Goal: Task Accomplishment & Management: Use online tool/utility

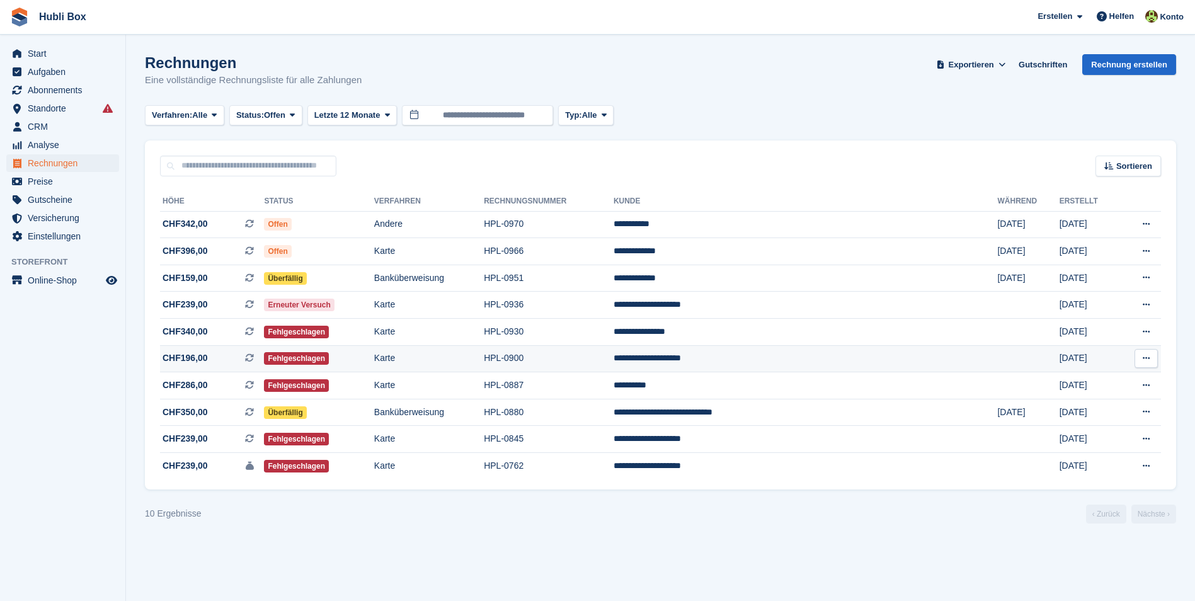
click at [215, 354] on span "CHF196,00 Dies ist eine wiederkehrende Abonnementrechnung." at bounding box center [212, 358] width 104 height 13
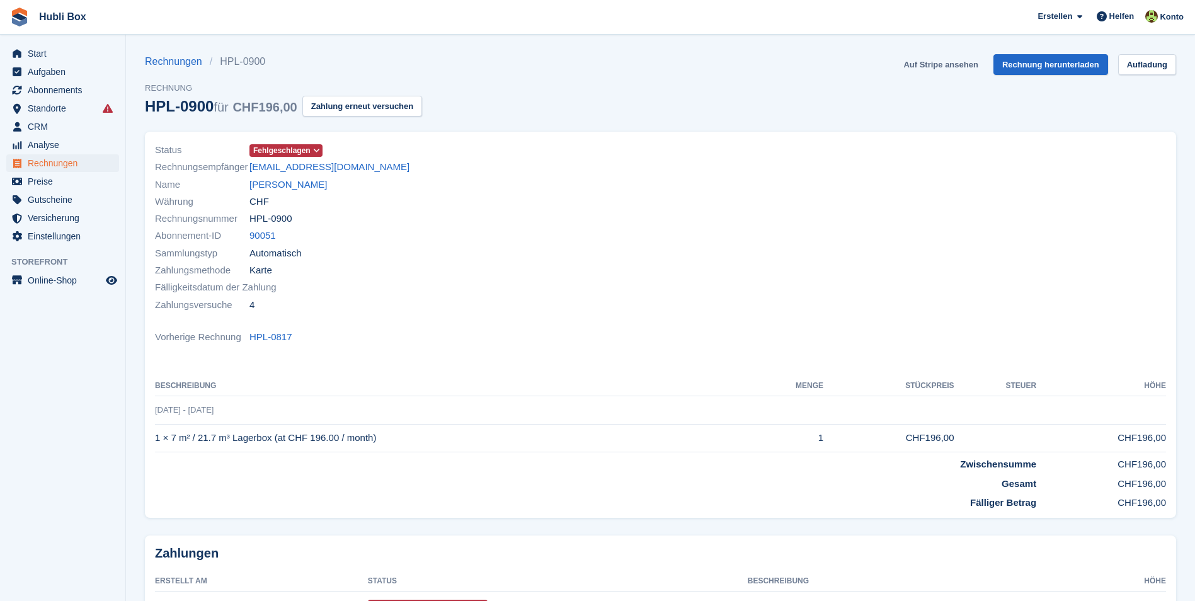
click at [971, 59] on link "Auf Stripe ansehen" at bounding box center [940, 64] width 84 height 21
drag, startPoint x: 355, startPoint y: 166, endPoint x: 249, endPoint y: 169, distance: 105.3
click at [249, 169] on div "Rechnungsempfänger suvethi@hotmail.com" at bounding box center [404, 167] width 498 height 17
copy link "suvethi@hotmail.com"
click at [435, 249] on div "Sammlungstyp Automatisch" at bounding box center [404, 252] width 498 height 17
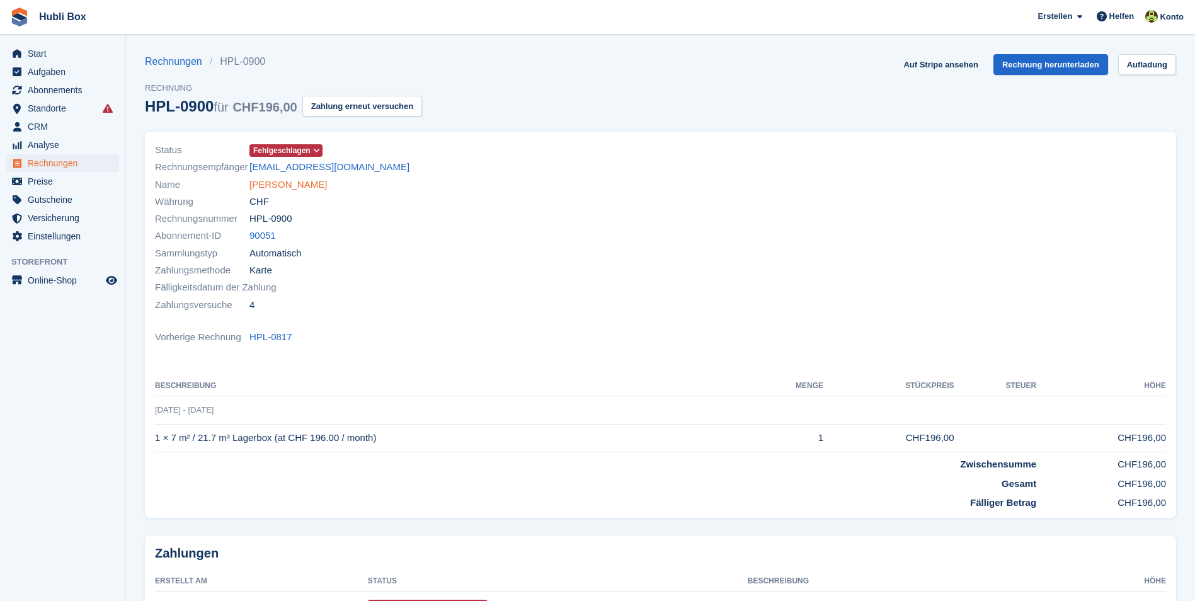
click at [327, 181] on link "Partheepan Balasingam" at bounding box center [287, 185] width 77 height 14
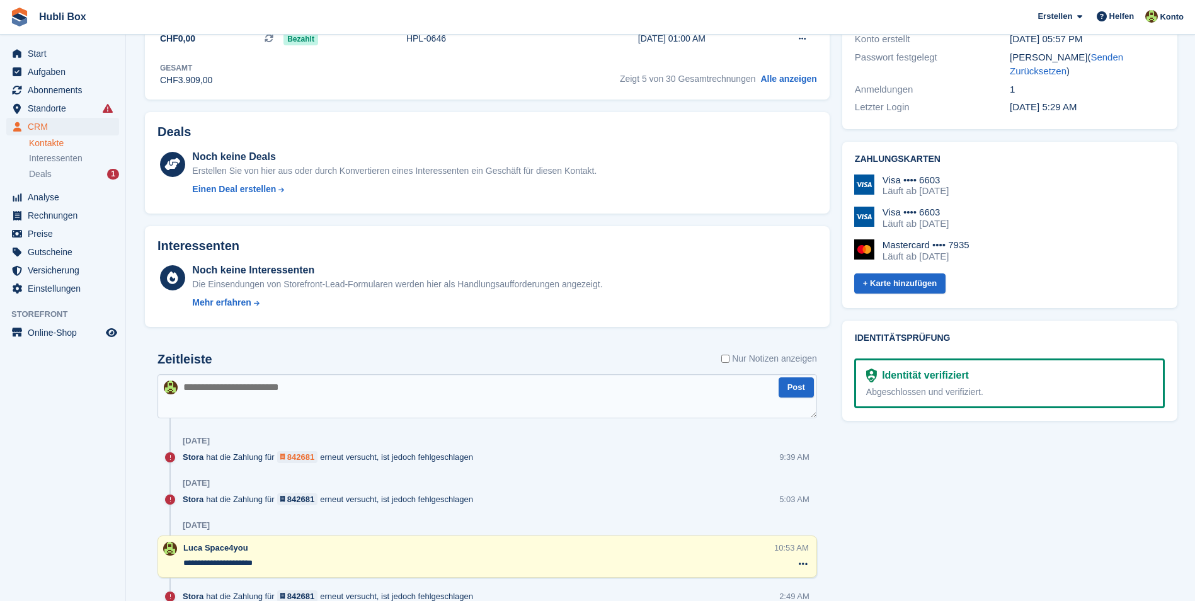
scroll to position [504, 0]
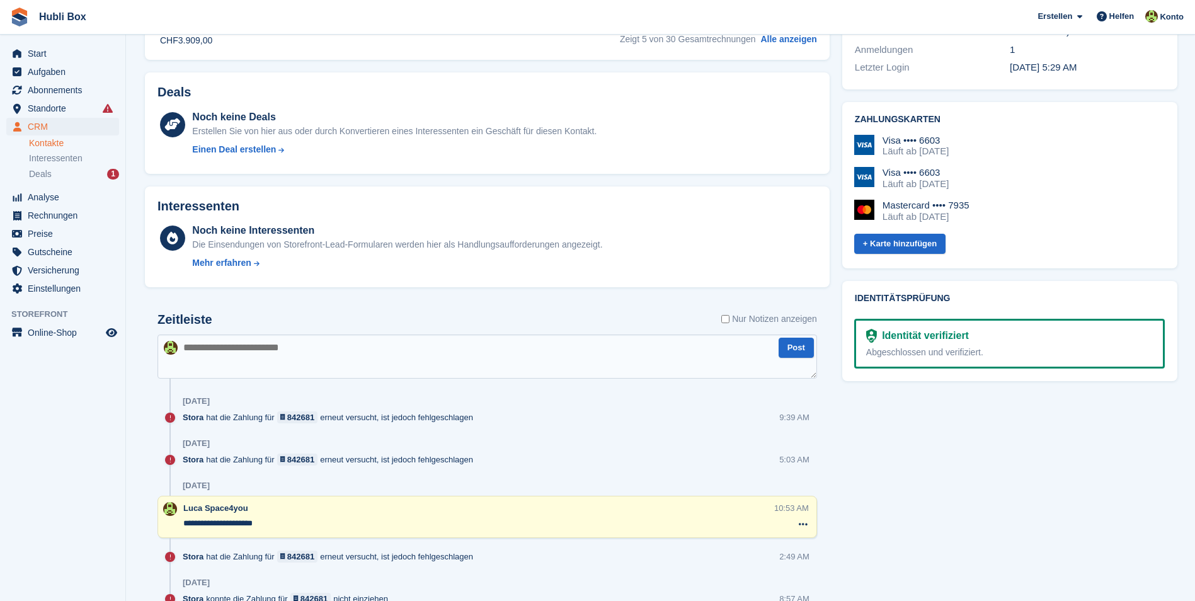
click at [260, 346] on textarea at bounding box center [487, 357] width 660 height 44
type textarea "**********"
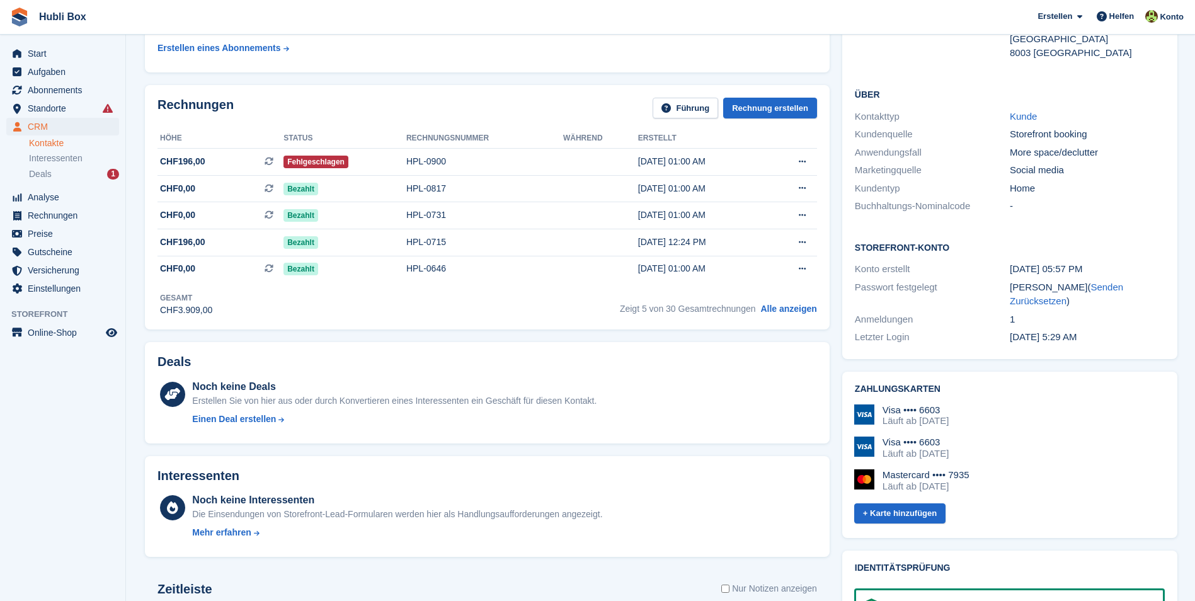
scroll to position [0, 0]
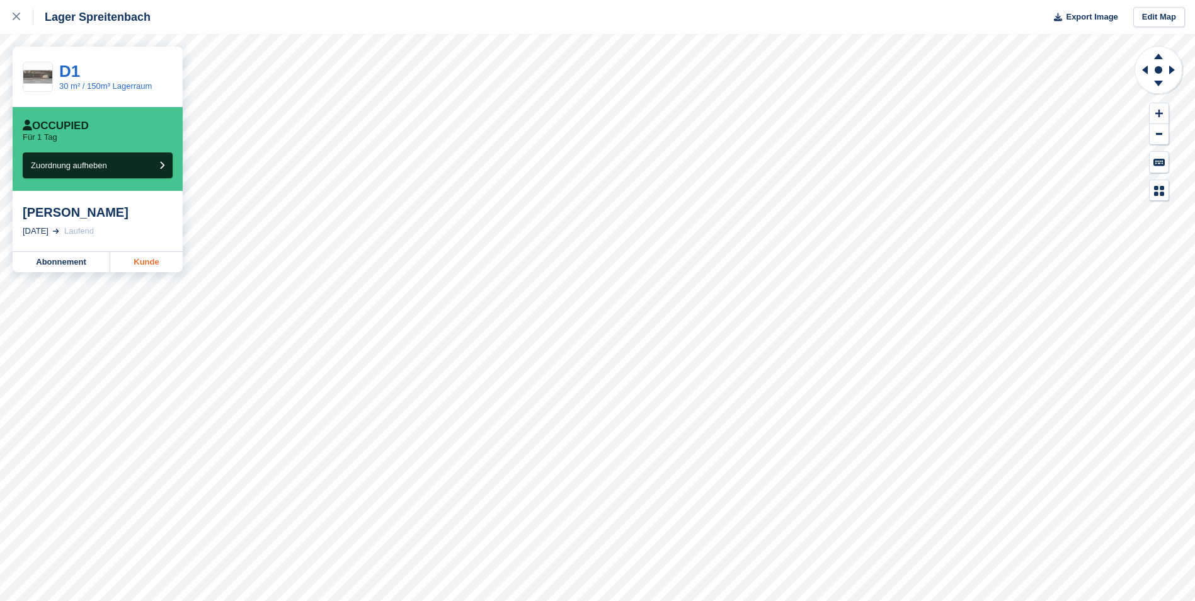
click at [130, 261] on link "Kunde" at bounding box center [146, 262] width 72 height 20
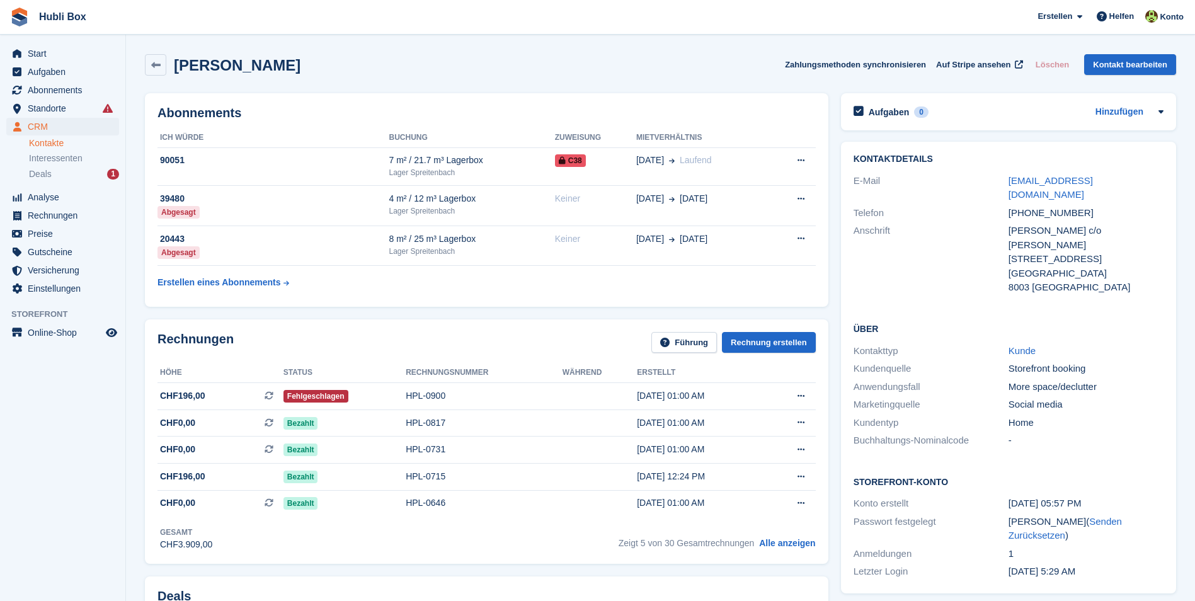
click at [49, 50] on span "Start" at bounding box center [66, 54] width 76 height 18
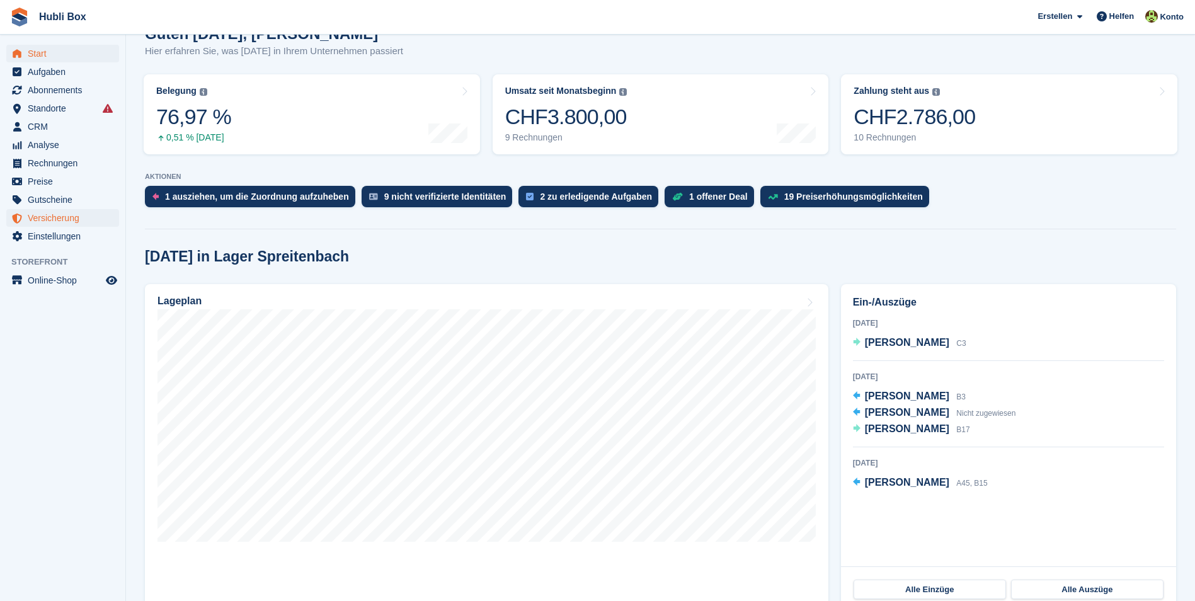
scroll to position [63, 0]
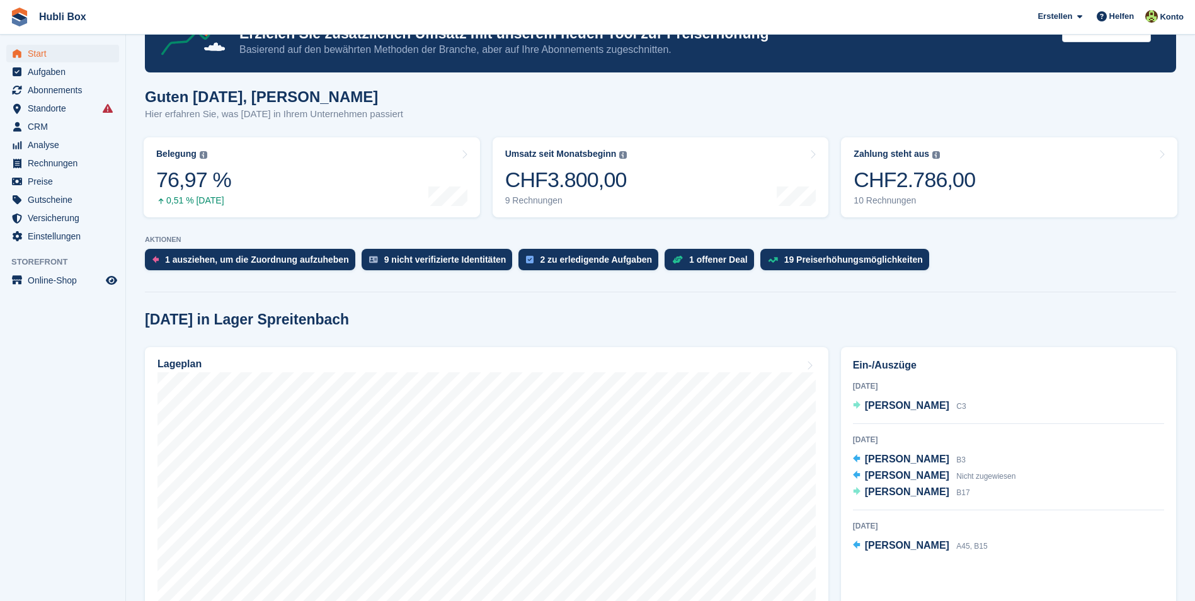
click at [248, 119] on p "Hier erfahren Sie, was [DATE] in Ihrem Unternehmen passiert" at bounding box center [274, 114] width 258 height 14
click at [918, 173] on div "CHF2.786,00" at bounding box center [915, 180] width 122 height 26
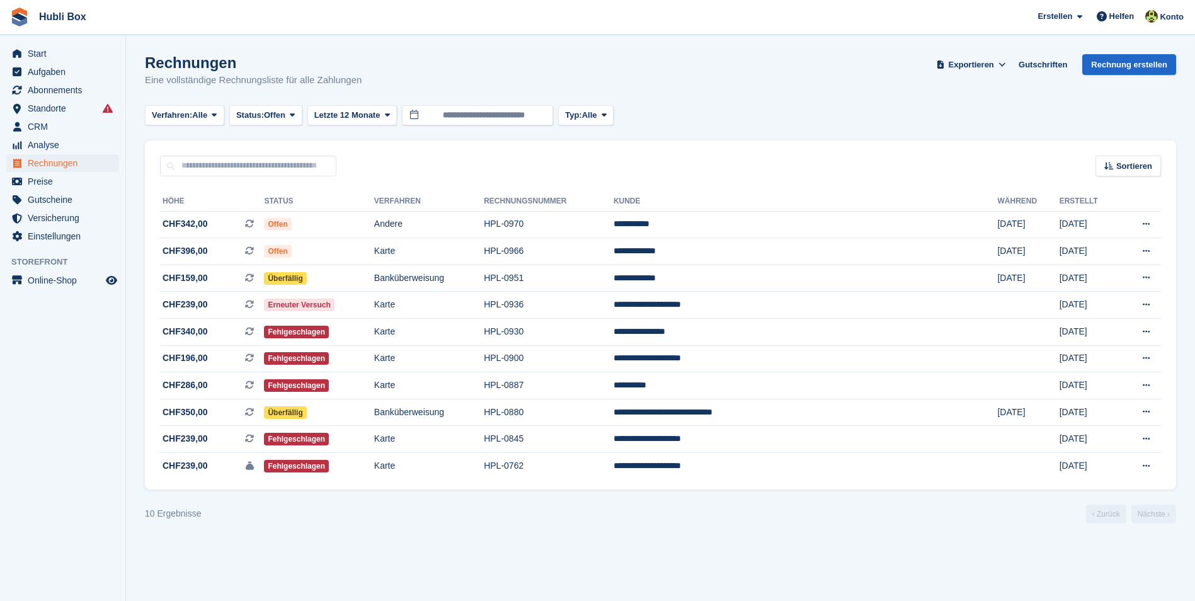
click at [86, 416] on aside "Start Aufgaben Abonnements Abonnements Abonnements Preiserhöhungen NEU Preiserh…" at bounding box center [62, 304] width 125 height 538
click at [716, 569] on section "Rechnungen Eine vollständige Rechnungsliste für alle Zahlungen Exportieren Expo…" at bounding box center [660, 300] width 1069 height 601
click at [202, 62] on h1 "Rechnungen" at bounding box center [253, 62] width 217 height 17
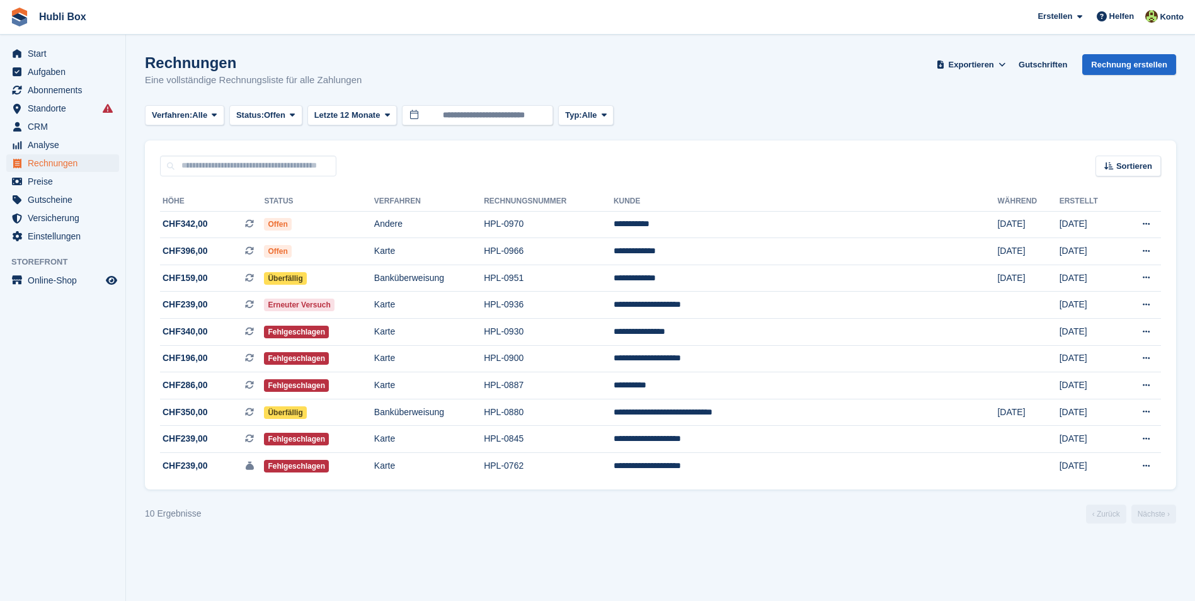
click at [352, 92] on div "Rechnungen Eine vollständige Rechnungsliste für alle Zahlungen Exportieren Expo…" at bounding box center [660, 78] width 1031 height 49
click at [43, 207] on span "Gutscheine" at bounding box center [66, 200] width 76 height 18
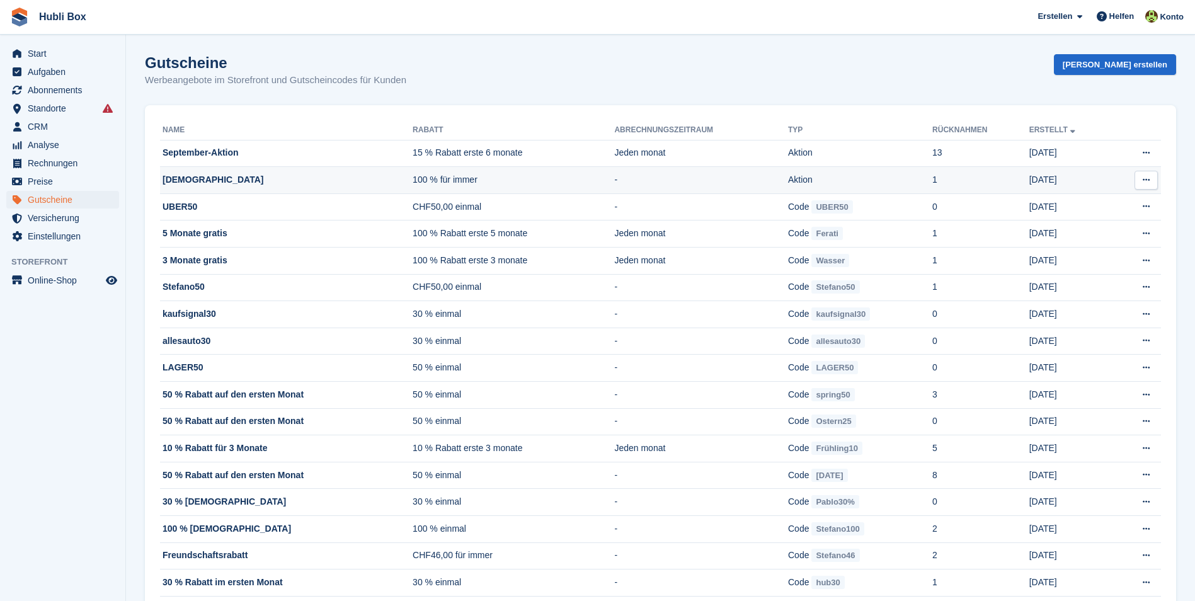
drag, startPoint x: 153, startPoint y: 181, endPoint x: 205, endPoint y: 180, distance: 51.7
click at [205, 180] on div "Name Rabatt Abrechnungszeitraum Typ Rücknahmen Erstellt September-Aktion 15 % R…" at bounding box center [660, 395] width 1031 height 581
click at [526, 79] on div "Gutscheine Werbeangebote im Storefront und Gutscheincodes für Kunden Gutschein …" at bounding box center [660, 78] width 1031 height 49
click at [1150, 73] on link "Gutschein erstellen" at bounding box center [1115, 64] width 122 height 21
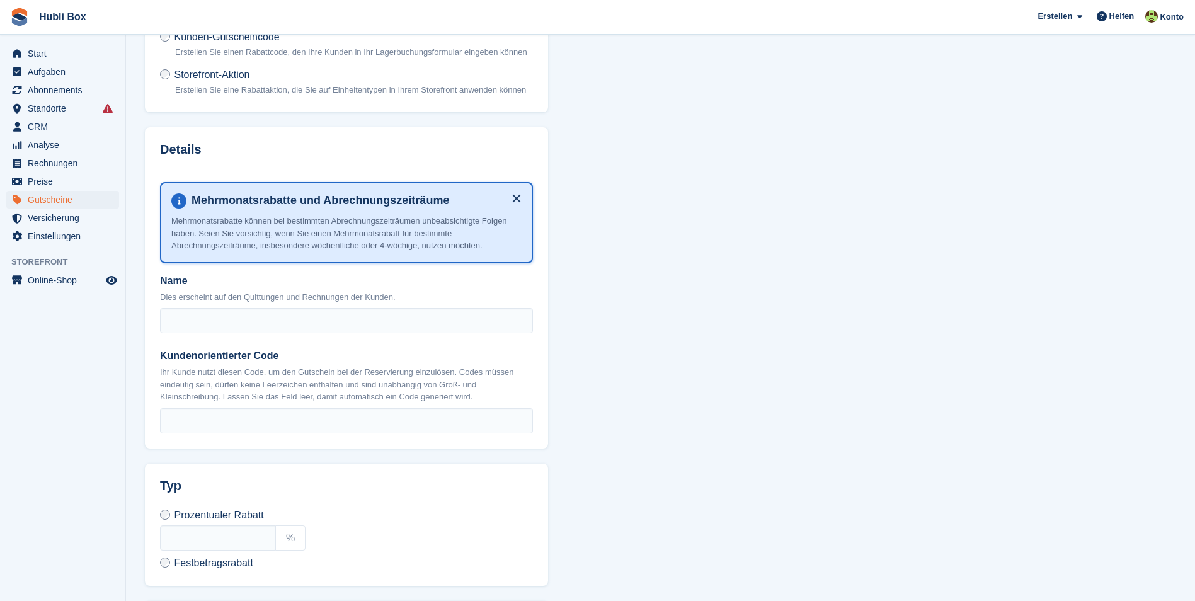
scroll to position [126, 0]
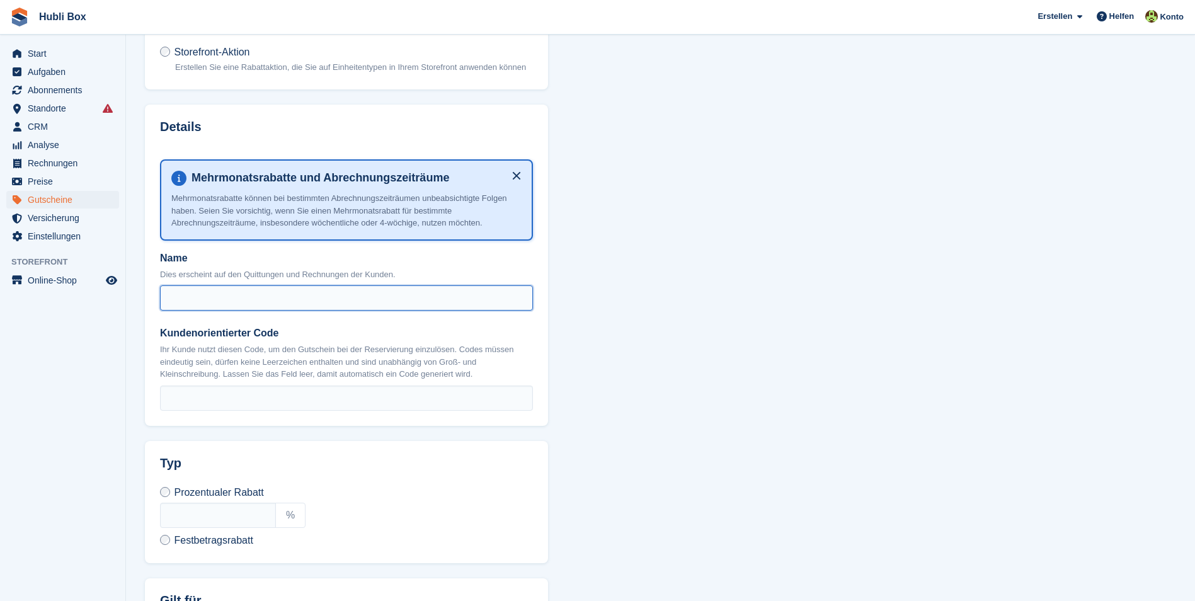
click at [275, 297] on input "Name" at bounding box center [346, 297] width 373 height 25
type input "*********"
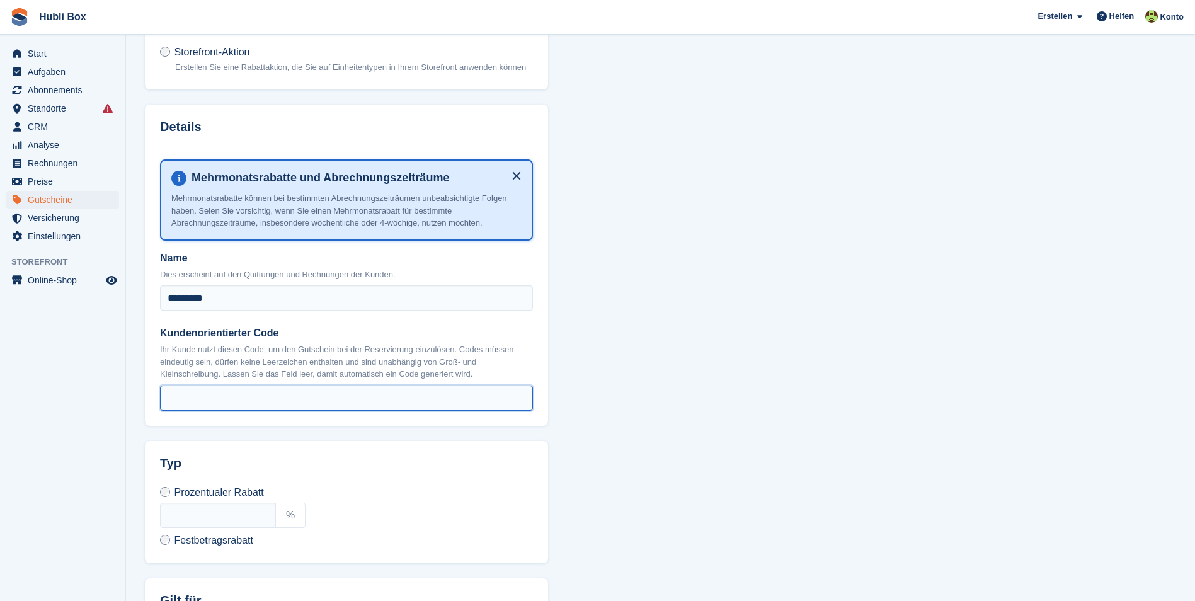
click at [366, 387] on input "Kundenorientierter Code" at bounding box center [346, 398] width 373 height 25
type input "*********"
click at [687, 476] on section "Gutschein erstellen Was für ein Gutschein? Kunden-Gutscheincode Erstellen Sie e…" at bounding box center [660, 462] width 1069 height 1177
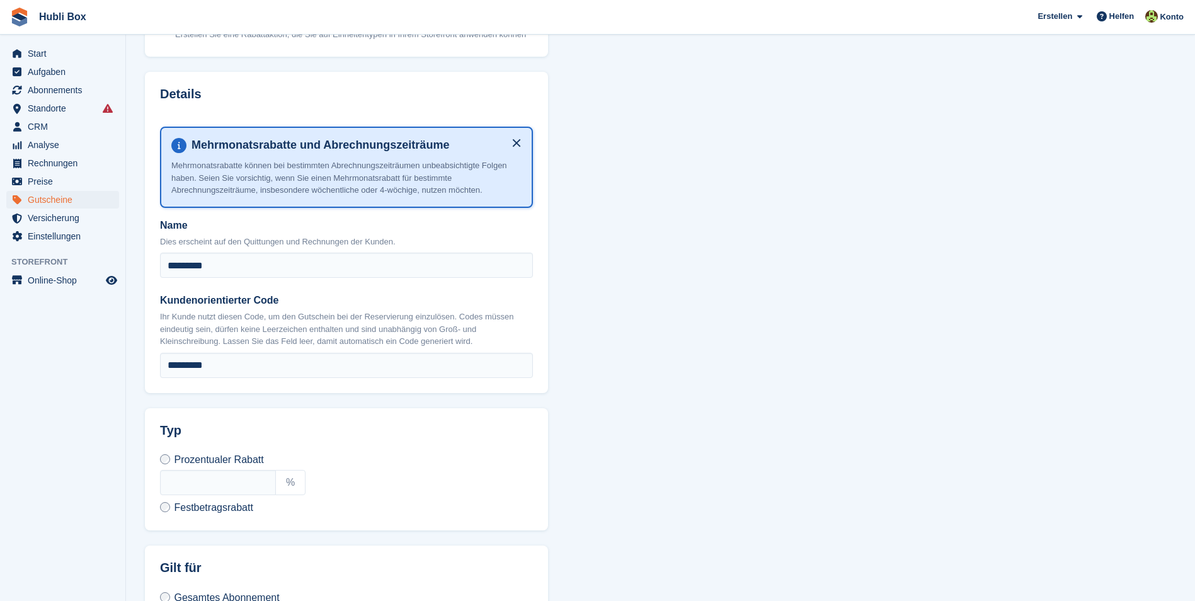
scroll to position [189, 0]
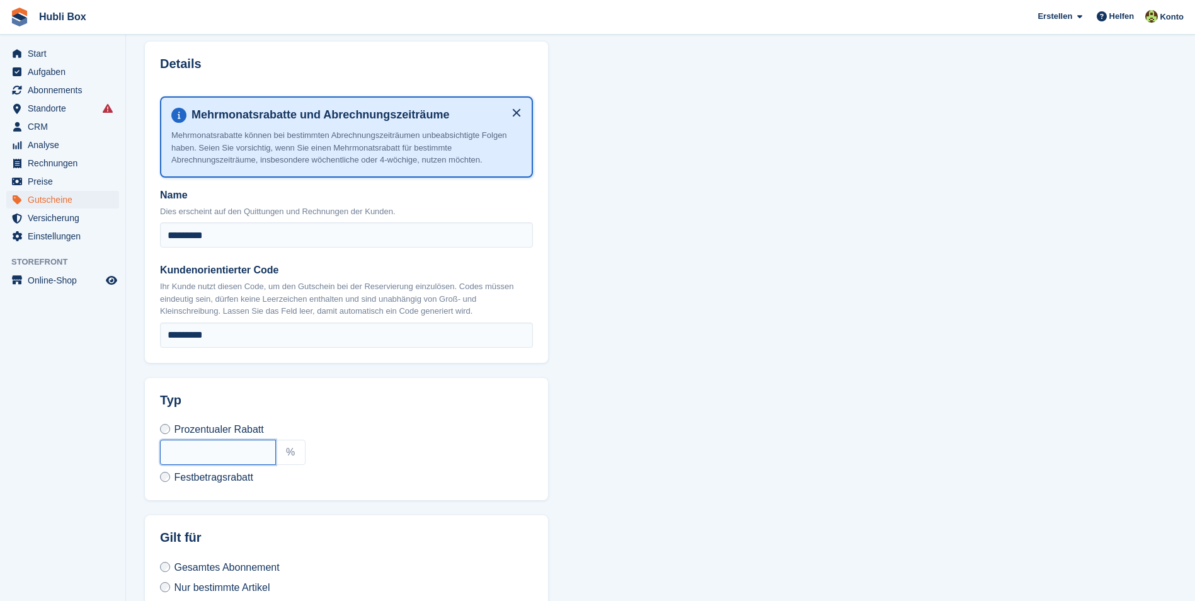
click at [196, 457] on input "text" at bounding box center [218, 452] width 116 height 25
type input "***"
click at [811, 442] on section "Gutschein erstellen Was für ein Gutschein? Kunden-Gutscheincode Erstellen Sie e…" at bounding box center [660, 399] width 1069 height 1177
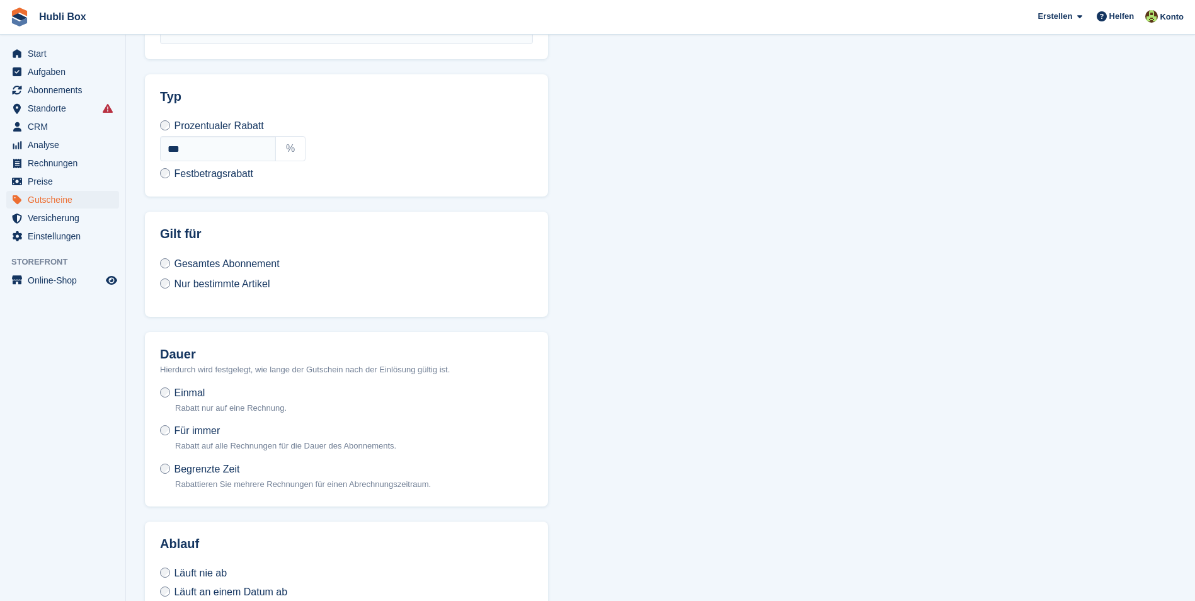
scroll to position [504, 0]
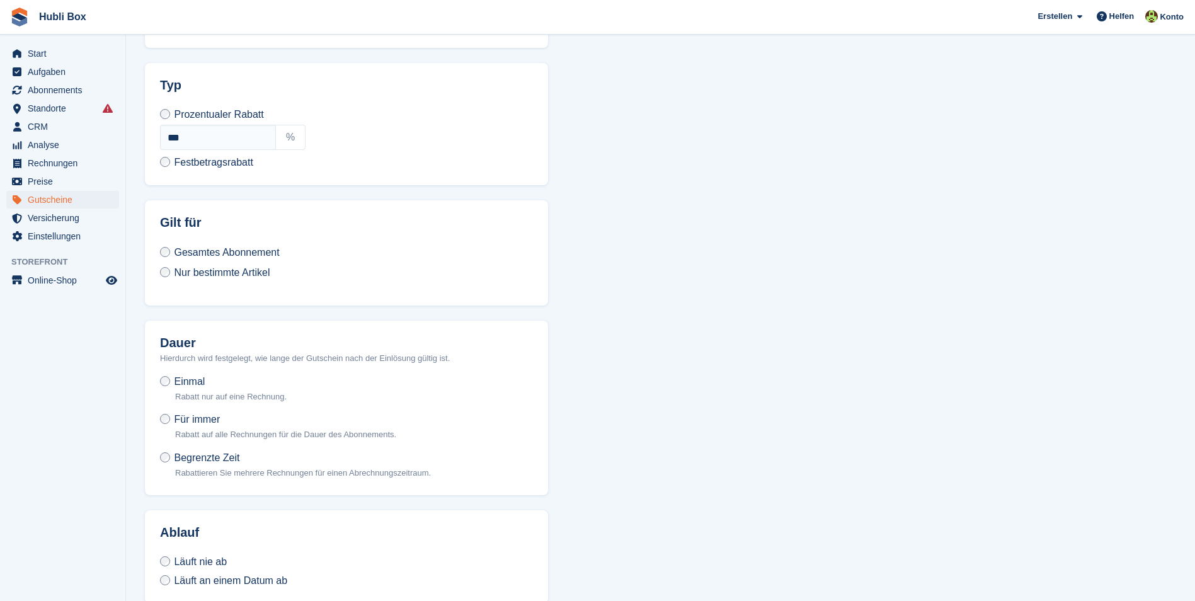
click at [169, 421] on label "Für immer Rabatt auf alle Rechnungen für die Dauer des Abonnements." at bounding box center [278, 429] width 236 height 33
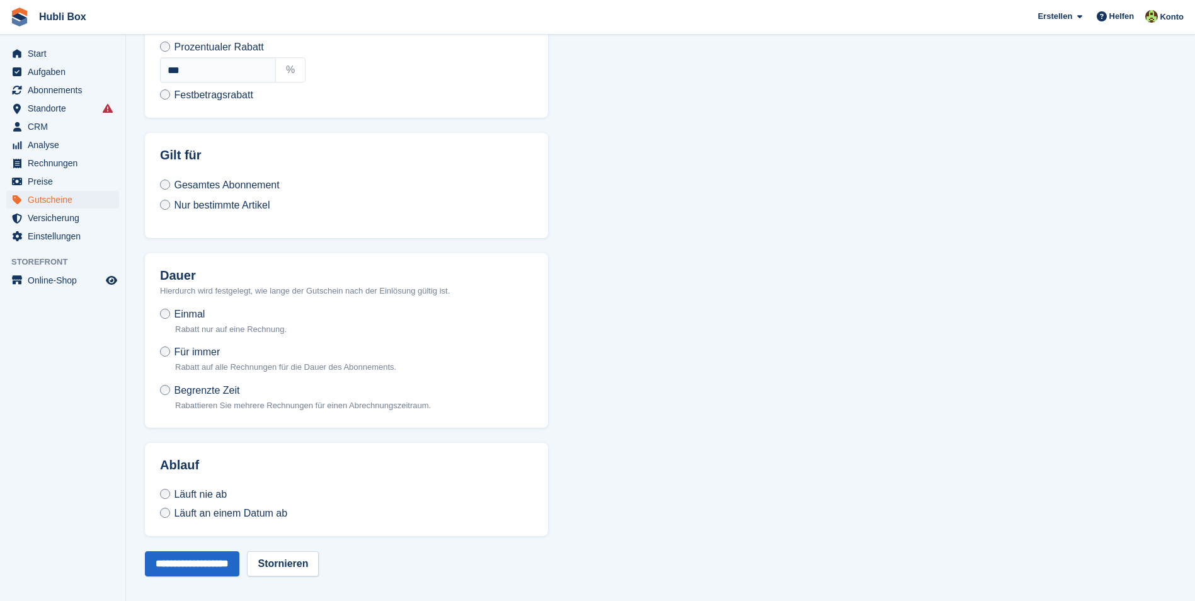
scroll to position [573, 0]
click at [211, 559] on input "**********" at bounding box center [192, 562] width 94 height 25
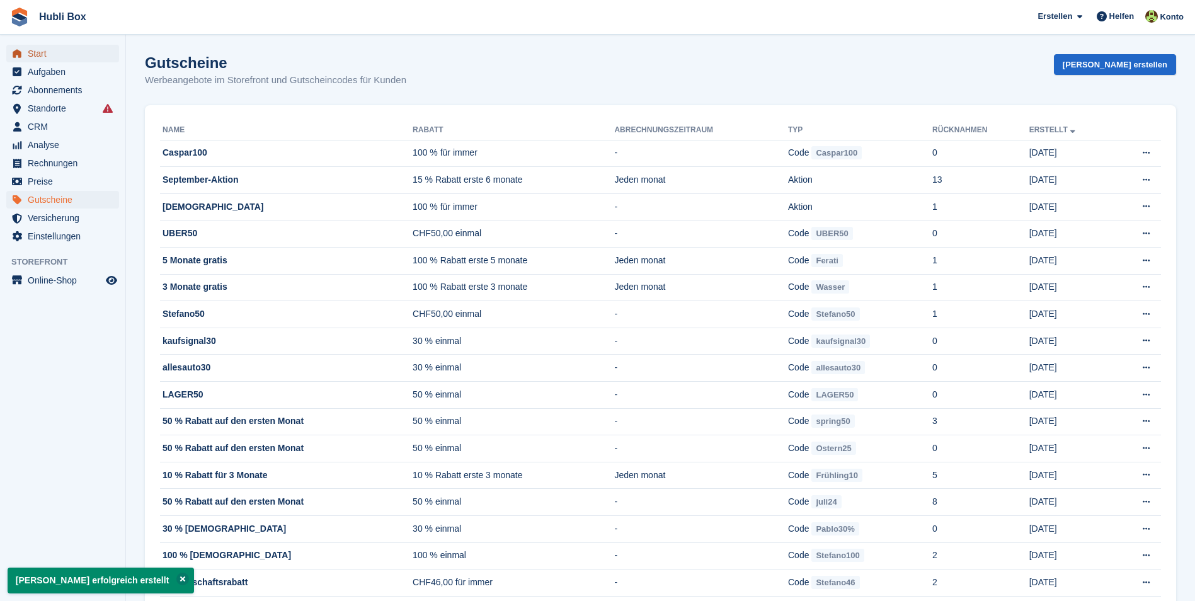
click at [56, 52] on span "Start" at bounding box center [66, 54] width 76 height 18
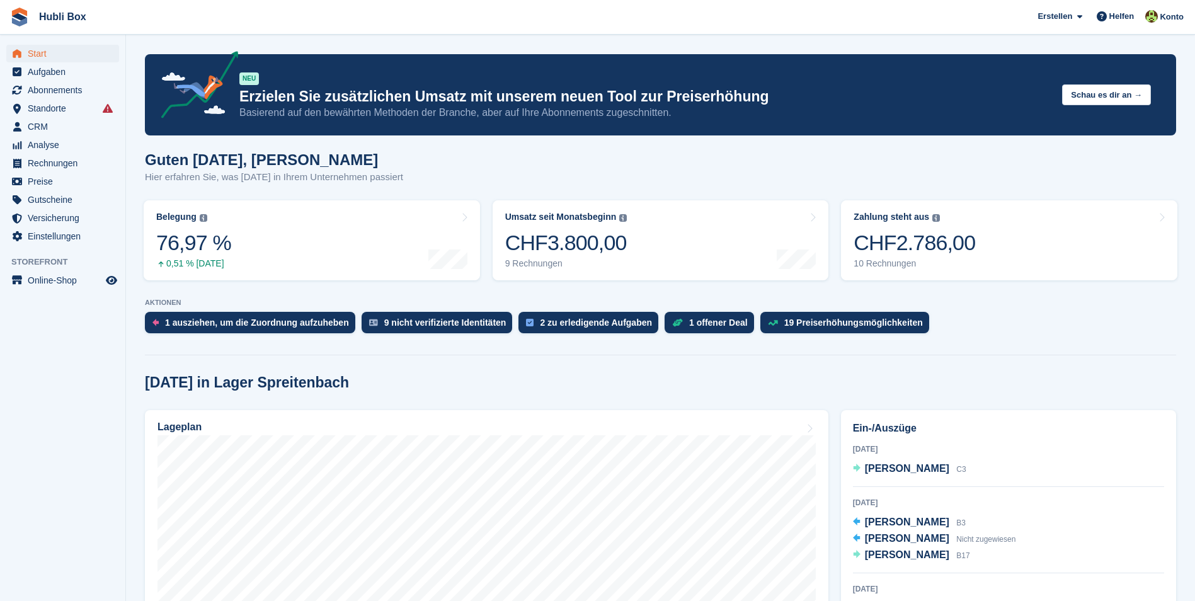
click at [244, 190] on div "Guten [DATE], [PERSON_NAME] erfahren Sie, was [DATE] in Ihrem Unternehmen passi…" at bounding box center [660, 175] width 1031 height 49
click at [500, 170] on div "Guten [DATE], [PERSON_NAME] erfahren Sie, was [DATE] in Ihrem Unternehmen passi…" at bounding box center [660, 175] width 1031 height 49
click at [242, 163] on h1 "Guten [DATE], [PERSON_NAME]" at bounding box center [274, 159] width 258 height 17
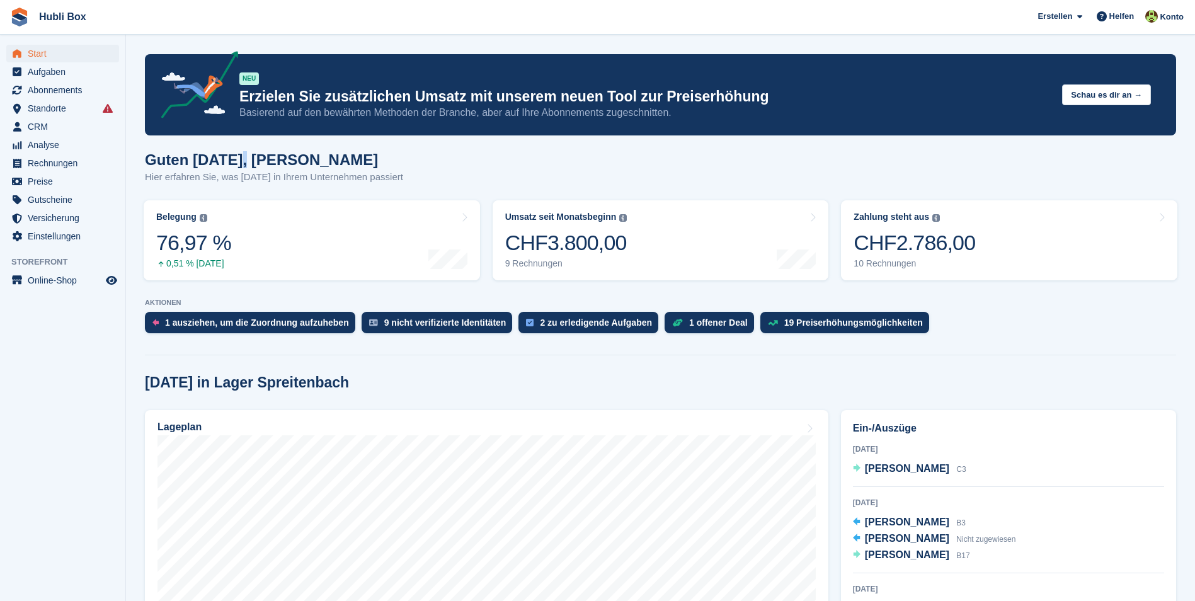
click at [243, 163] on h1 "Guten [DATE], [PERSON_NAME]" at bounding box center [274, 159] width 258 height 17
click at [243, 164] on h1 "Guten [DATE], [PERSON_NAME]" at bounding box center [274, 159] width 258 height 17
click at [300, 179] on p "Hier erfahren Sie, was [DATE] in Ihrem Unternehmen passiert" at bounding box center [274, 177] width 258 height 14
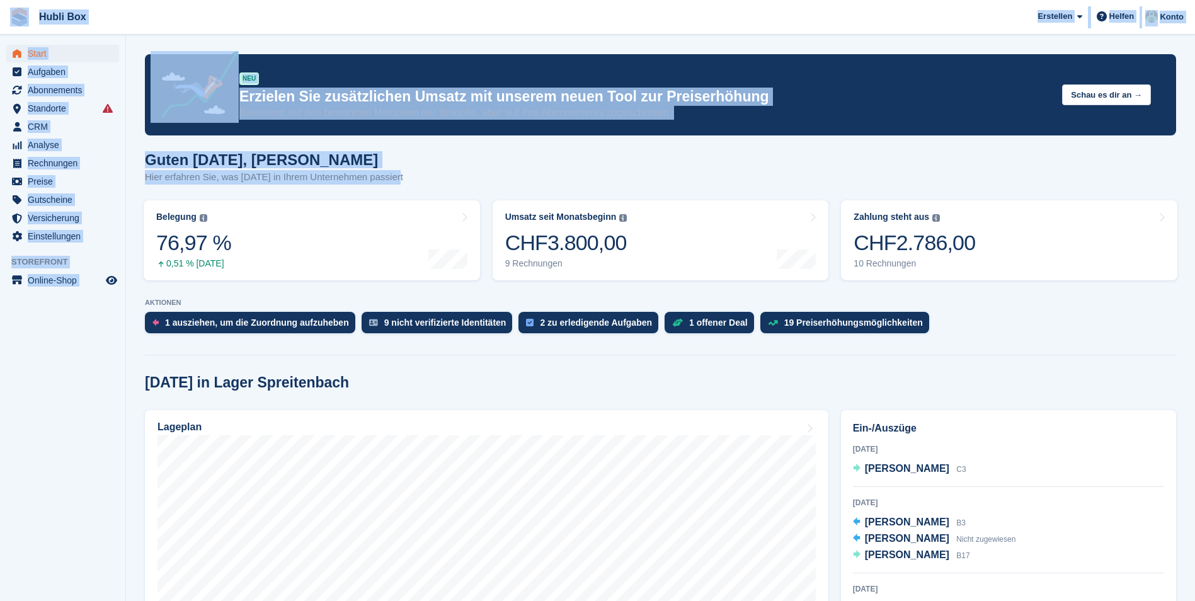
drag, startPoint x: 400, startPoint y: 181, endPoint x: 15, endPoint y: 18, distance: 418.3
click at [241, 18] on span "Hubli Box [GEOGRAPHIC_DATA] Abonnement Rechnung Kontakt Deal [GEOGRAPHIC_DATA] …" at bounding box center [597, 17] width 1195 height 34
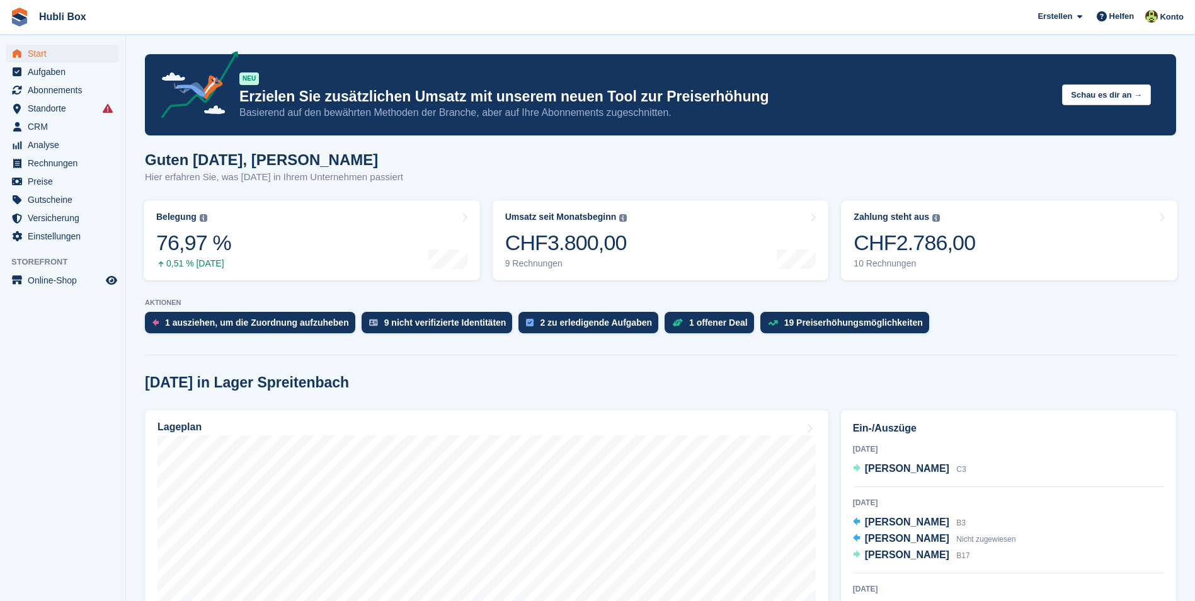
click at [366, 159] on h1 "Guten [DATE], [PERSON_NAME]" at bounding box center [274, 159] width 258 height 17
click at [363, 154] on h1 "Guten [DATE], [PERSON_NAME]" at bounding box center [274, 159] width 258 height 17
click at [369, 159] on h1 "Guten [DATE], [PERSON_NAME]" at bounding box center [274, 159] width 258 height 17
